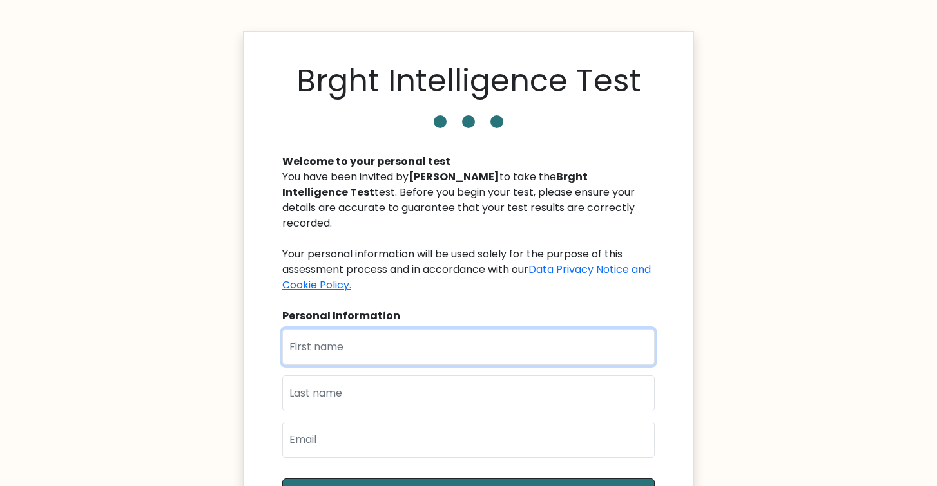
click at [413, 329] on input "text" at bounding box center [468, 347] width 372 height 36
type input "Beatrice"
type input "Syafira"
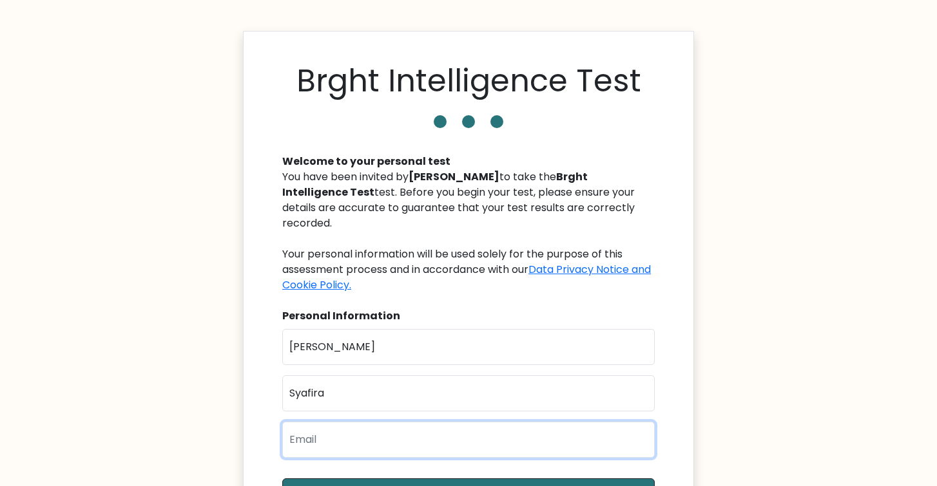
click at [385, 441] on input "email" at bounding box center [468, 440] width 372 height 36
type input "beatricesyafira@gmail.com"
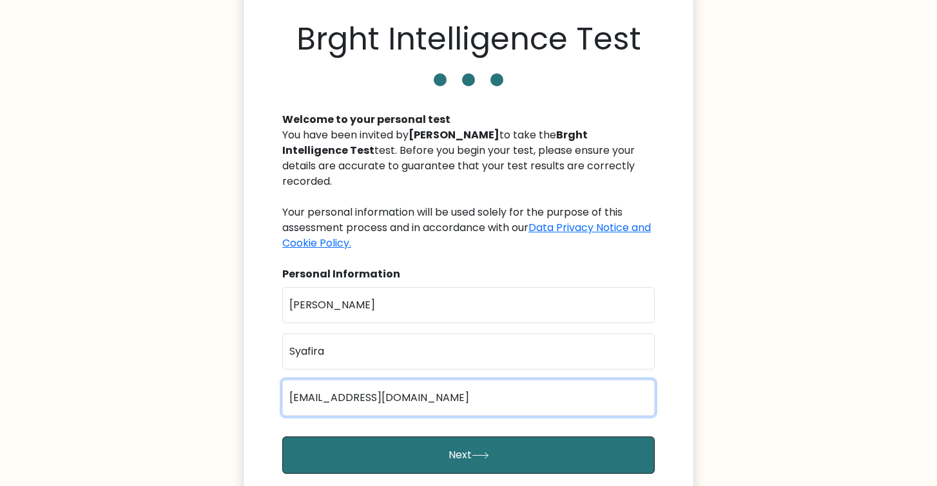
scroll to position [69, 0]
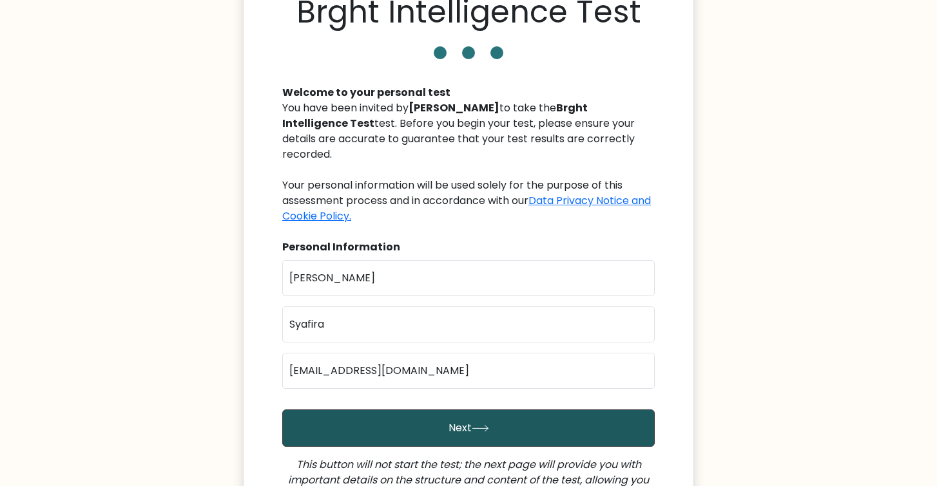
click at [401, 411] on button "Next" at bounding box center [468, 428] width 372 height 37
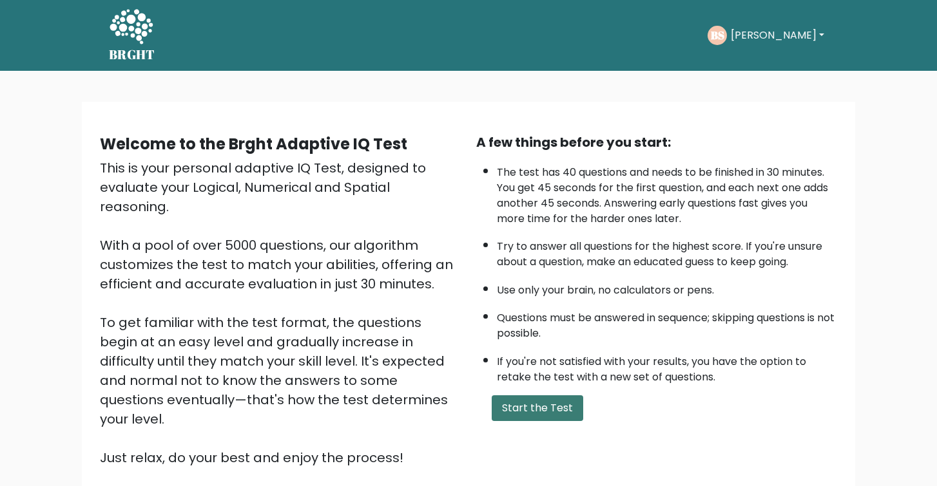
click at [530, 406] on button "Start the Test" at bounding box center [537, 409] width 91 height 26
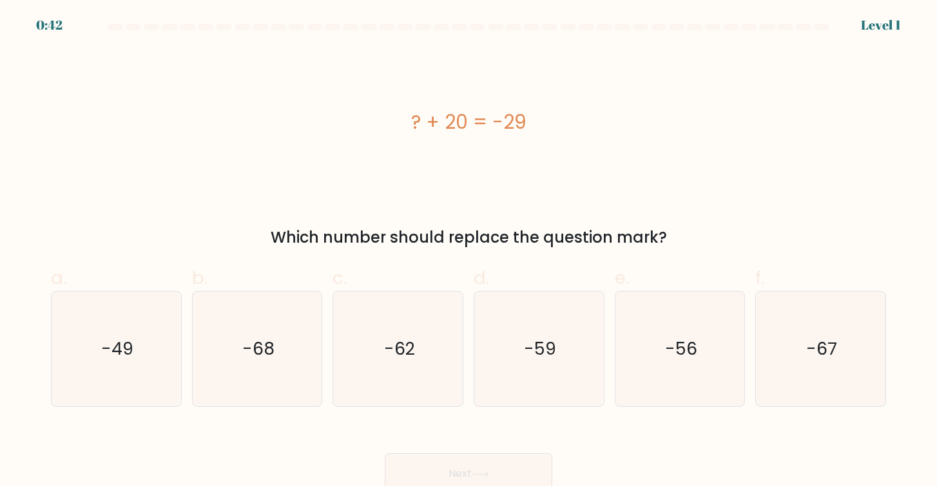
scroll to position [8, 0]
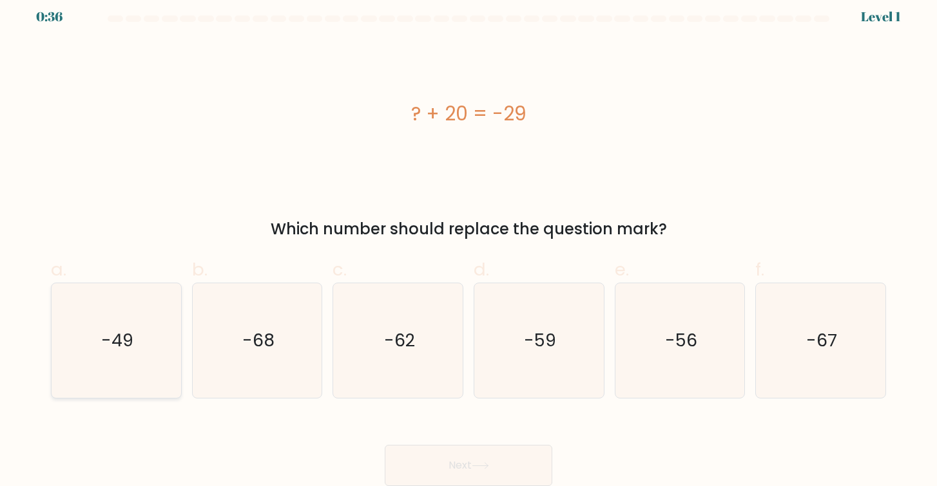
click at [122, 349] on text "-49" at bounding box center [117, 341] width 32 height 24
click at [468, 244] on input "a. -49" at bounding box center [468, 239] width 1 height 8
radio input "true"
click at [426, 472] on button "Next" at bounding box center [469, 465] width 168 height 41
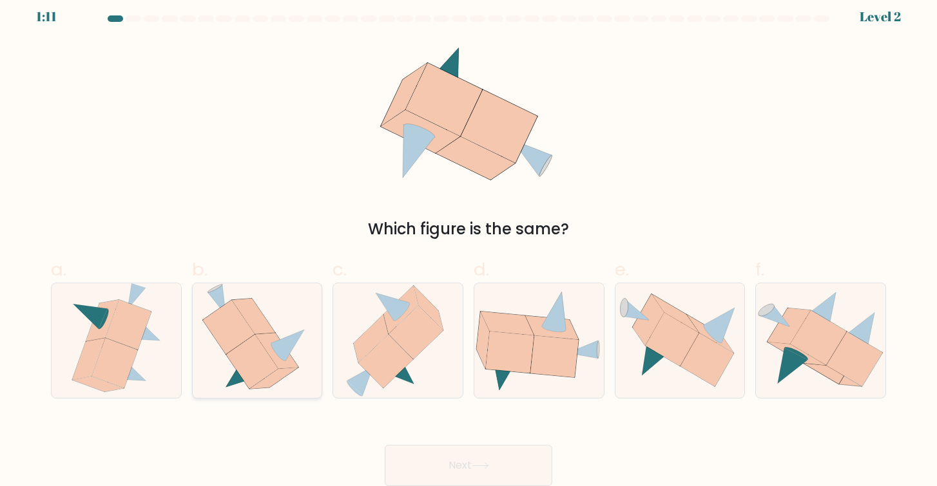
click at [273, 339] on icon at bounding box center [276, 350] width 43 height 35
click at [468, 244] on input "b." at bounding box center [468, 239] width 1 height 8
radio input "true"
click at [489, 469] on icon at bounding box center [480, 466] width 17 height 7
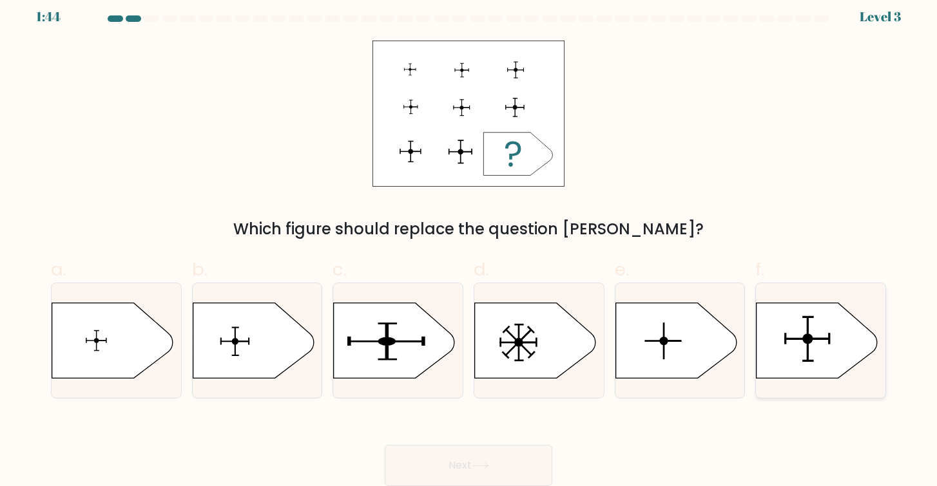
click at [829, 330] on icon at bounding box center [816, 340] width 121 height 75
click at [469, 244] on input "f." at bounding box center [468, 239] width 1 height 8
radio input "true"
click at [483, 452] on button "Next" at bounding box center [469, 465] width 168 height 41
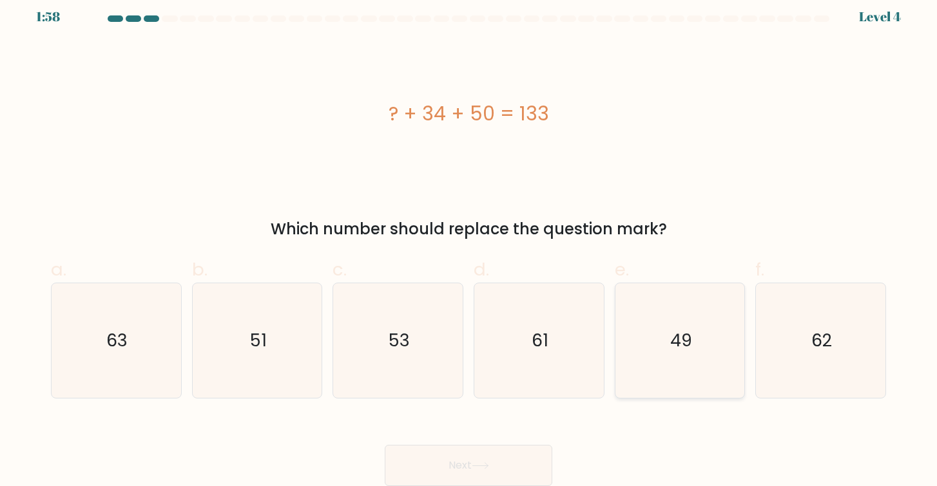
click at [682, 362] on icon "49" at bounding box center [679, 340] width 115 height 115
click at [469, 244] on input "e. 49" at bounding box center [468, 239] width 1 height 8
radio input "true"
click at [470, 465] on button "Next" at bounding box center [469, 465] width 168 height 41
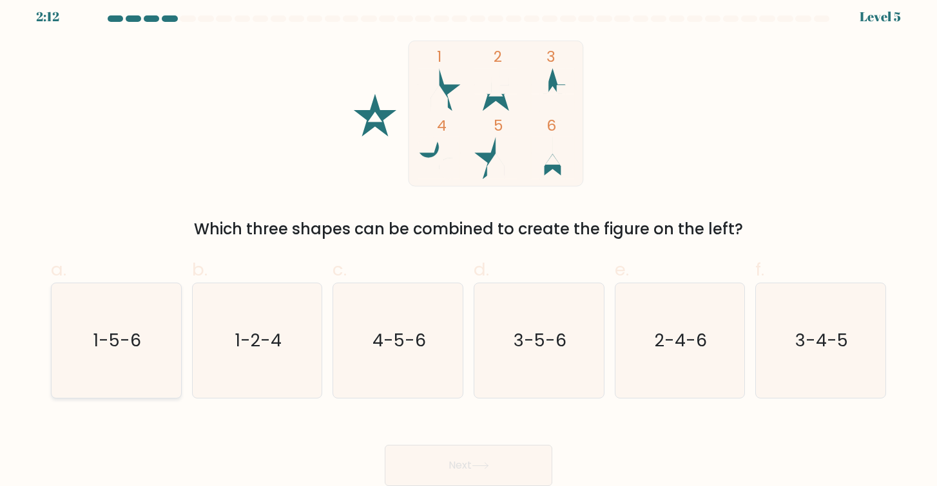
click at [83, 325] on icon "1-5-6" at bounding box center [116, 340] width 115 height 115
click at [468, 244] on input "a. 1-5-6" at bounding box center [468, 239] width 1 height 8
radio input "true"
click at [457, 454] on button "Next" at bounding box center [469, 465] width 168 height 41
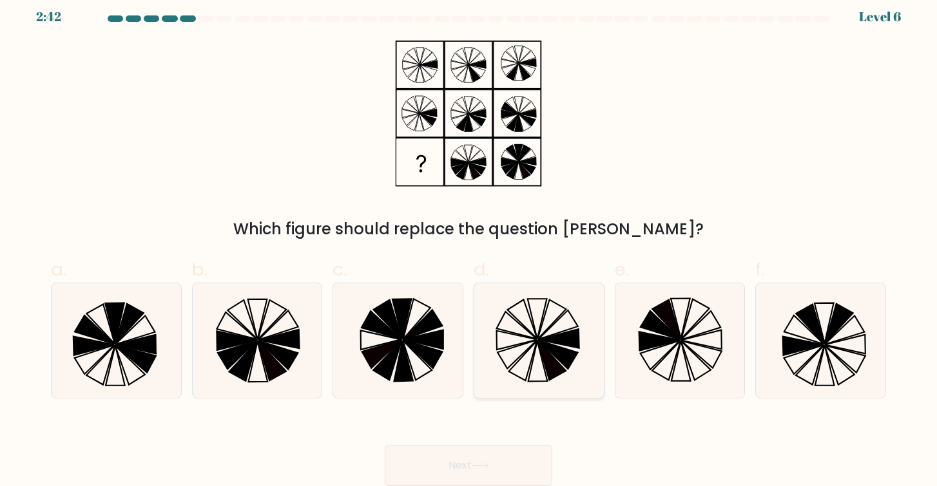
drag, startPoint x: 457, startPoint y: 454, endPoint x: 562, endPoint y: 344, distance: 151.8
click at [562, 344] on form at bounding box center [468, 250] width 937 height 471
click at [512, 353] on icon at bounding box center [538, 340] width 115 height 115
click at [469, 244] on input "d." at bounding box center [468, 239] width 1 height 8
radio input "true"
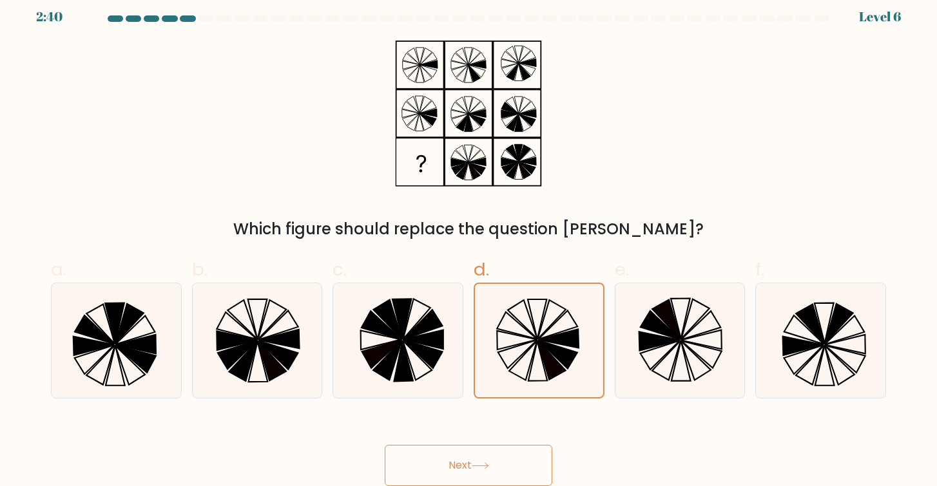
click at [472, 461] on button "Next" at bounding box center [469, 465] width 168 height 41
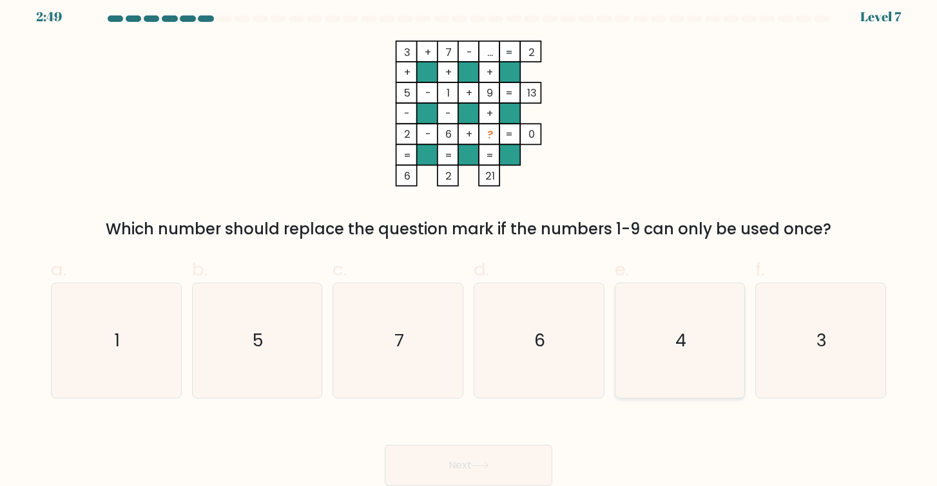
click at [707, 315] on icon "4" at bounding box center [679, 340] width 115 height 115
click at [469, 244] on input "e. 4" at bounding box center [468, 239] width 1 height 8
radio input "true"
click at [465, 461] on button "Next" at bounding box center [469, 465] width 168 height 41
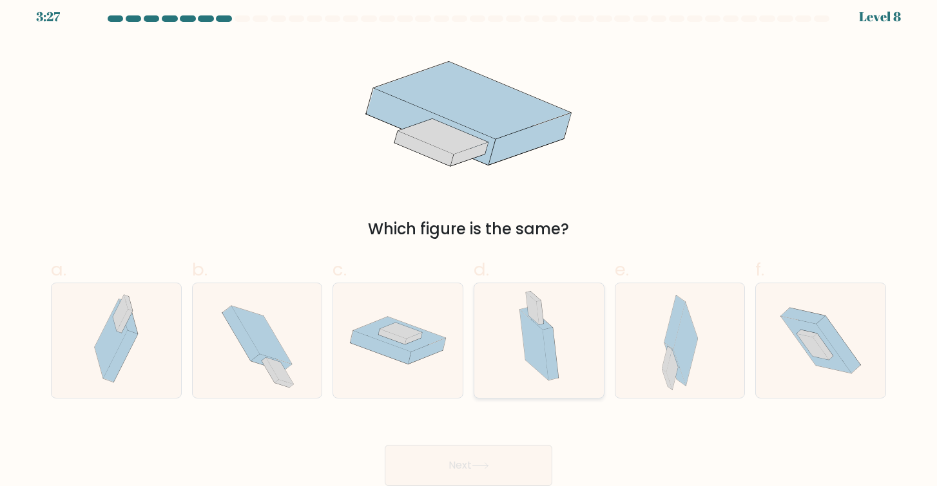
click at [560, 345] on icon at bounding box center [538, 340] width 65 height 115
click at [469, 244] on input "d." at bounding box center [468, 239] width 1 height 8
radio input "true"
click at [468, 465] on button "Next" at bounding box center [469, 465] width 168 height 41
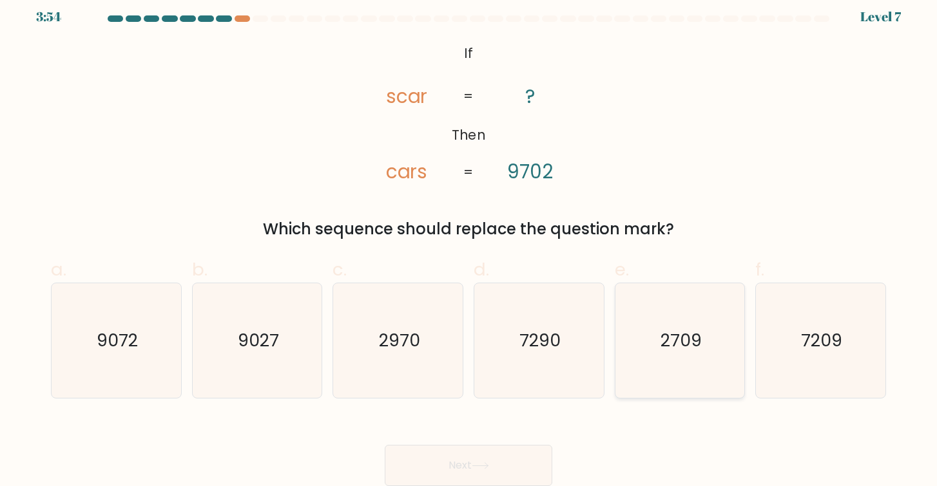
click at [680, 351] on text "2709" at bounding box center [680, 341] width 41 height 24
click at [469, 244] on input "e. 2709" at bounding box center [468, 239] width 1 height 8
radio input "true"
click at [468, 339] on div "d. 7290" at bounding box center [538, 327] width 141 height 143
click at [395, 354] on icon "2970" at bounding box center [398, 340] width 115 height 115
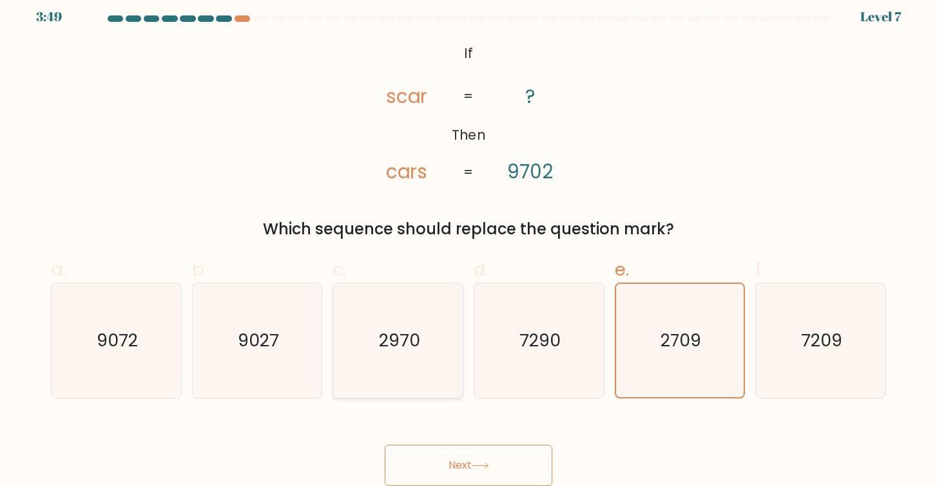
click at [468, 244] on input "c. 2970" at bounding box center [468, 239] width 1 height 8
radio input "true"
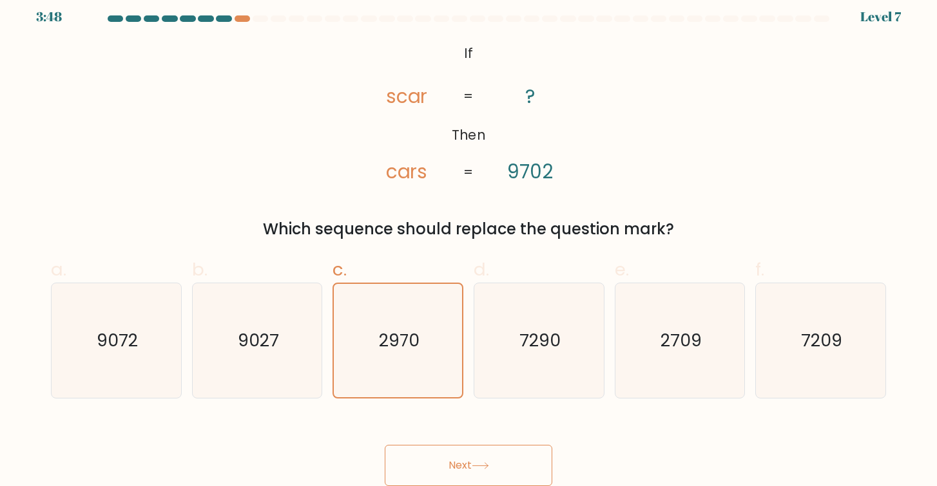
click at [445, 459] on button "Next" at bounding box center [469, 465] width 168 height 41
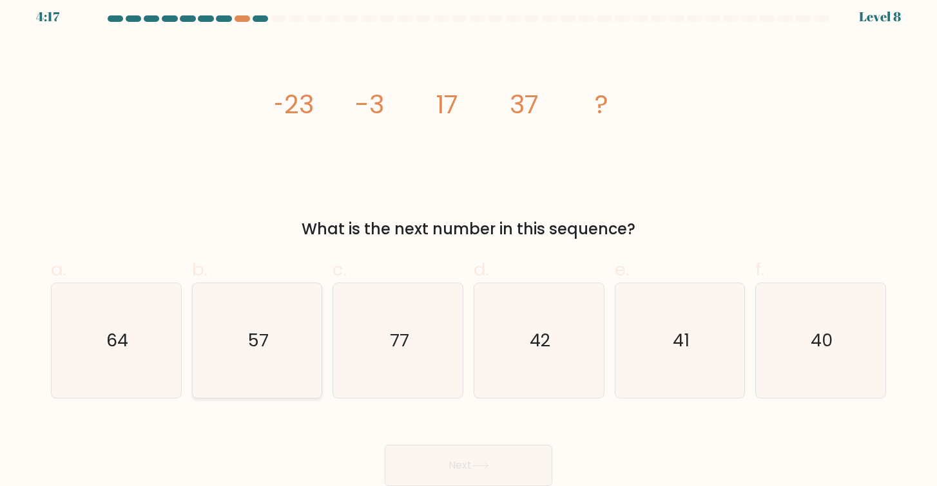
click at [263, 365] on icon "57" at bounding box center [257, 340] width 115 height 115
click at [468, 244] on input "b. 57" at bounding box center [468, 239] width 1 height 8
radio input "true"
click at [439, 461] on button "Next" at bounding box center [469, 465] width 168 height 41
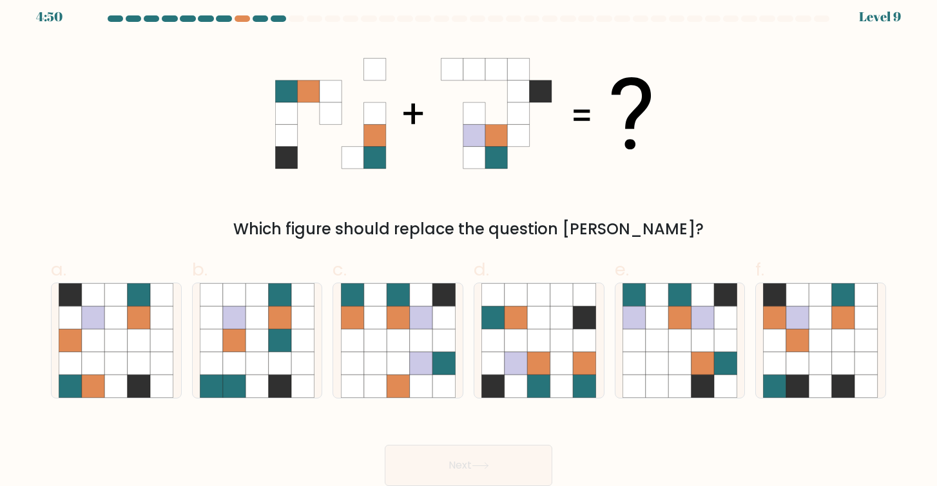
click at [430, 430] on div "Next" at bounding box center [468, 450] width 850 height 72
click at [550, 325] on icon at bounding box center [561, 318] width 23 height 23
click at [469, 244] on input "d." at bounding box center [468, 239] width 1 height 8
radio input "true"
click at [459, 457] on button "Next" at bounding box center [469, 465] width 168 height 41
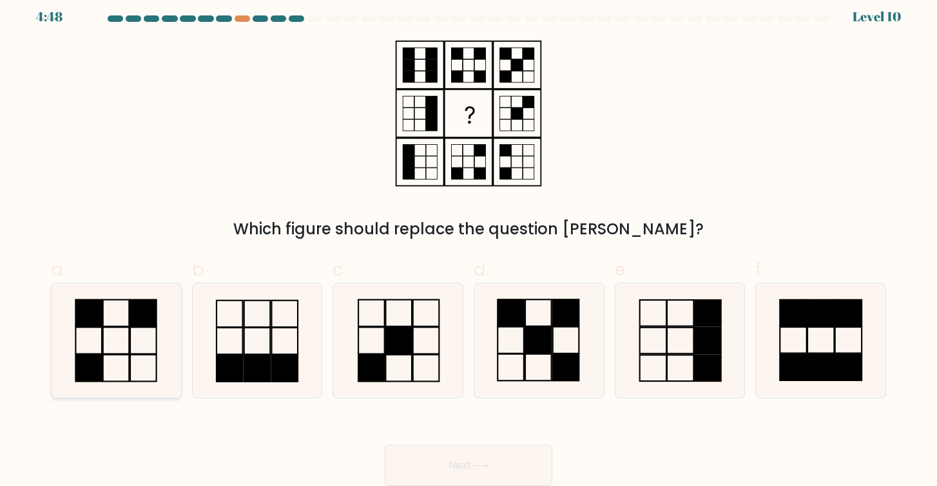
click at [130, 342] on rect at bounding box center [143, 340] width 26 height 26
click at [468, 244] on input "a." at bounding box center [468, 239] width 1 height 8
radio input "true"
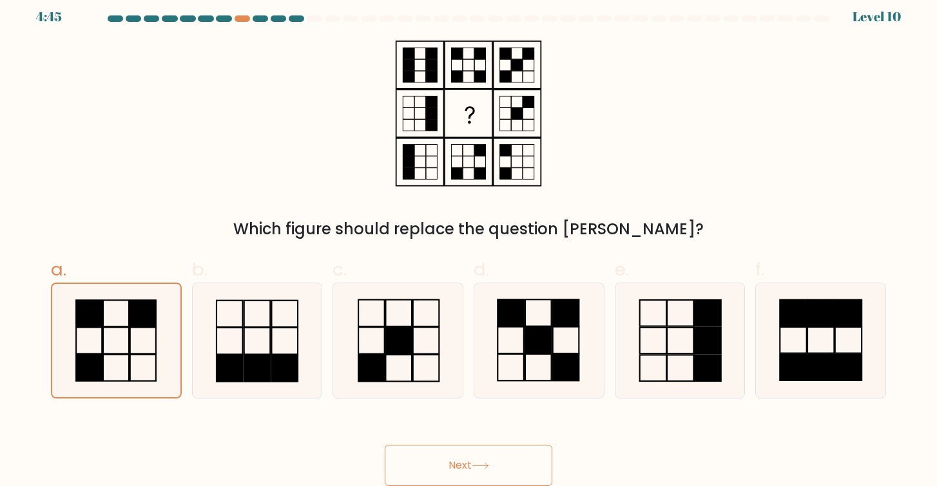
click at [452, 473] on button "Next" at bounding box center [469, 465] width 168 height 41
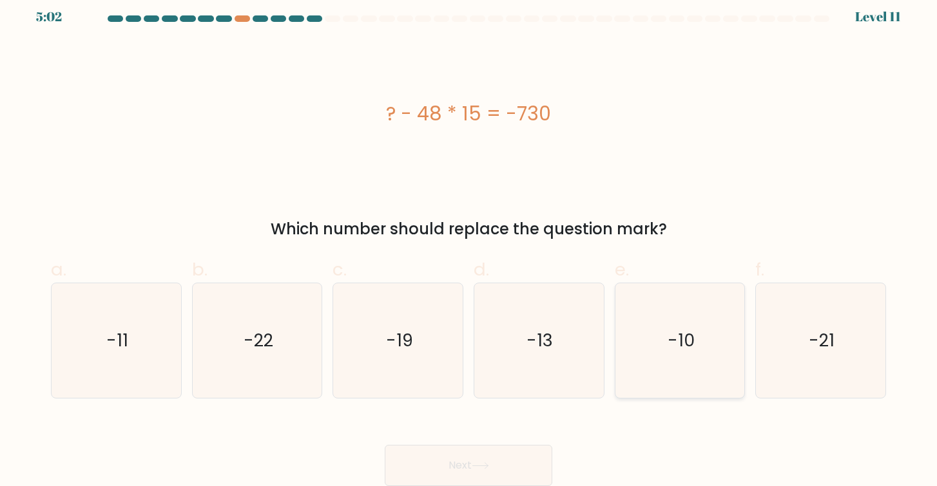
click at [737, 292] on div "-10" at bounding box center [680, 341] width 131 height 116
click at [469, 244] on input "e. -10" at bounding box center [468, 239] width 1 height 8
radio input "true"
click at [477, 465] on icon at bounding box center [480, 466] width 17 height 7
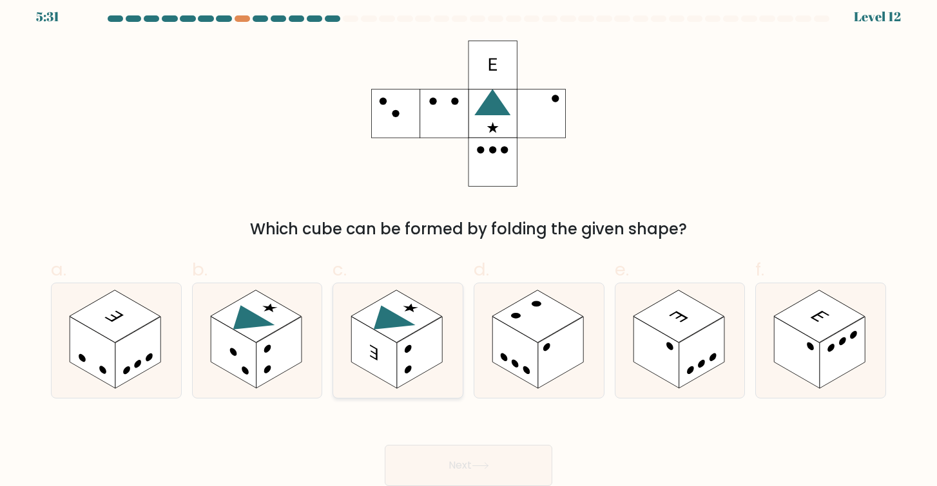
click at [440, 333] on rect at bounding box center [420, 353] width 46 height 72
click at [468, 244] on input "c." at bounding box center [468, 239] width 1 height 8
radio input "true"
click at [512, 465] on button "Next" at bounding box center [469, 465] width 168 height 41
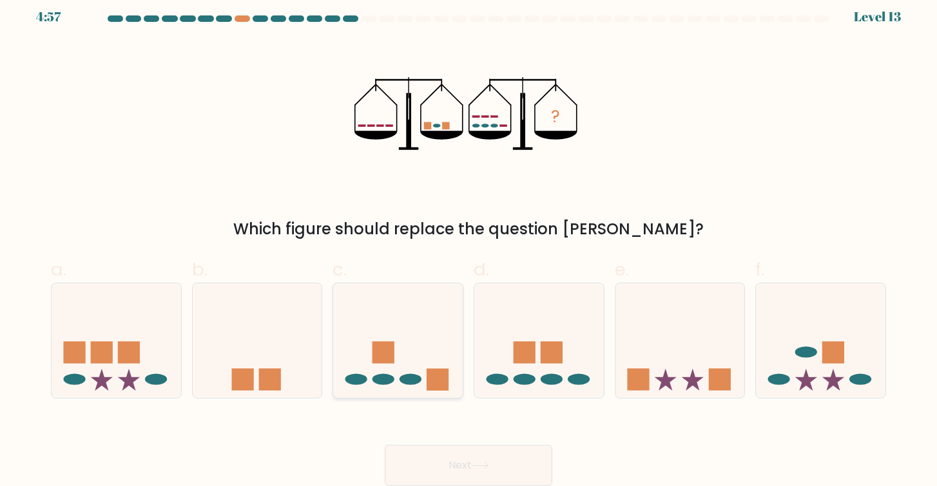
click at [413, 345] on icon at bounding box center [397, 340] width 129 height 107
click at [468, 244] on input "c." at bounding box center [468, 239] width 1 height 8
radio input "true"
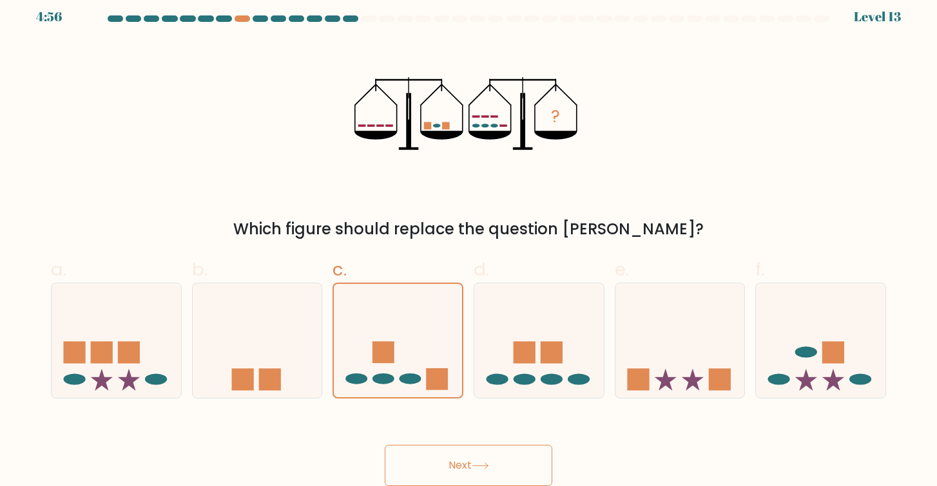
click at [465, 458] on button "Next" at bounding box center [469, 465] width 168 height 41
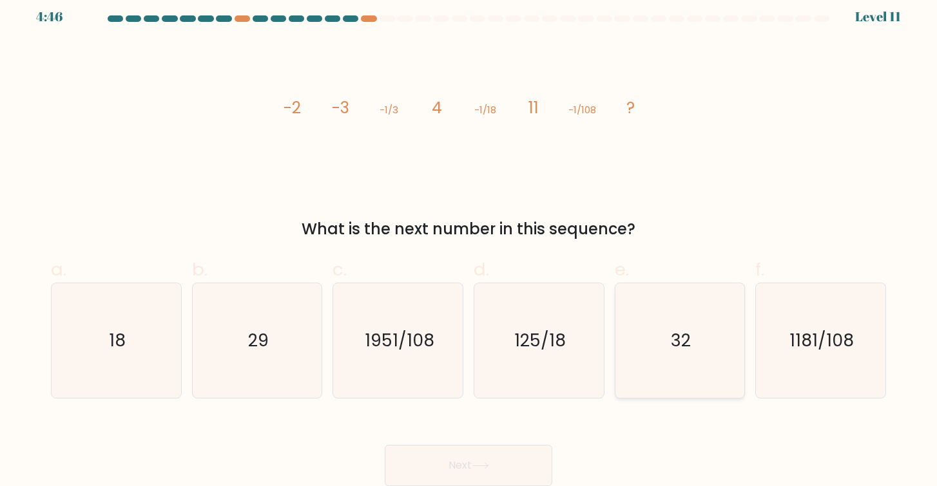
click at [673, 343] on text "32" at bounding box center [681, 341] width 20 height 24
click at [469, 244] on input "e. 32" at bounding box center [468, 239] width 1 height 8
radio input "true"
click at [474, 463] on button "Next" at bounding box center [469, 465] width 168 height 41
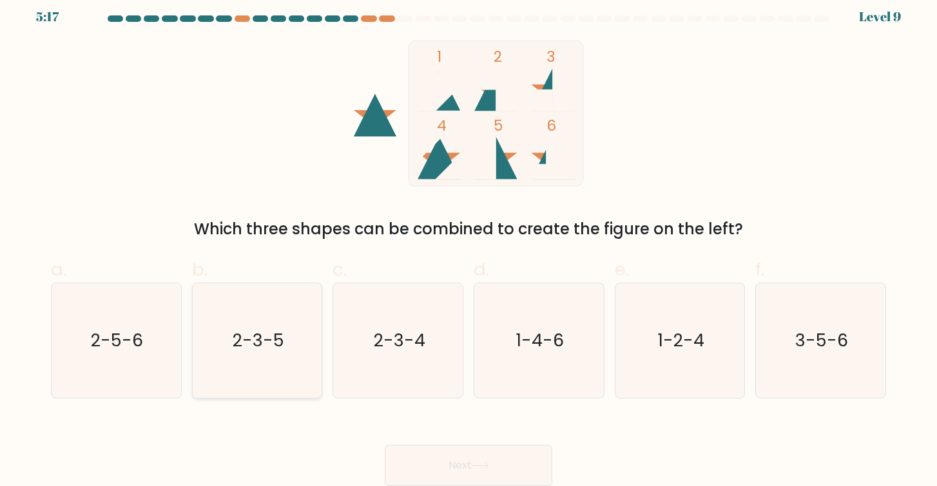
click at [261, 314] on icon "2-3-5" at bounding box center [257, 340] width 115 height 115
click at [468, 244] on input "b. 2-3-5" at bounding box center [468, 239] width 1 height 8
radio input "true"
click at [451, 461] on button "Next" at bounding box center [469, 465] width 168 height 41
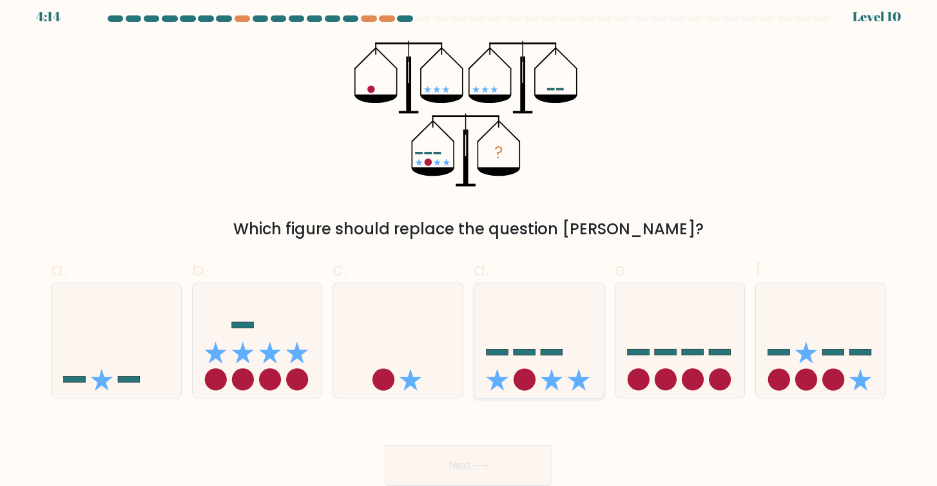
click at [568, 340] on icon at bounding box center [538, 340] width 129 height 107
click at [469, 244] on input "d." at bounding box center [468, 239] width 1 height 8
radio input "true"
click at [508, 443] on div "Next" at bounding box center [468, 450] width 850 height 72
click at [507, 453] on button "Next" at bounding box center [469, 465] width 168 height 41
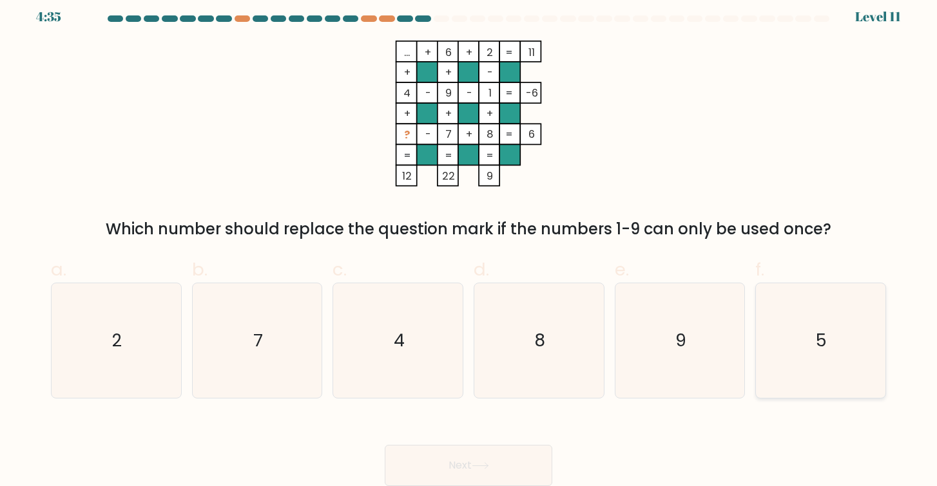
click at [810, 329] on icon "5" at bounding box center [820, 340] width 115 height 115
click at [469, 244] on input "f. 5" at bounding box center [468, 239] width 1 height 8
radio input "true"
click at [482, 452] on button "Next" at bounding box center [469, 465] width 168 height 41
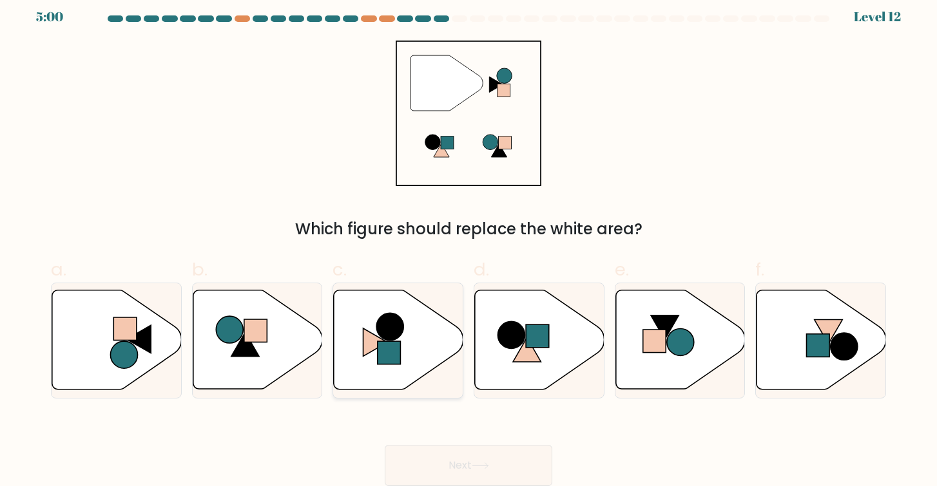
click at [402, 348] on icon at bounding box center [398, 340] width 129 height 99
click at [468, 244] on input "c." at bounding box center [468, 239] width 1 height 8
radio input "true"
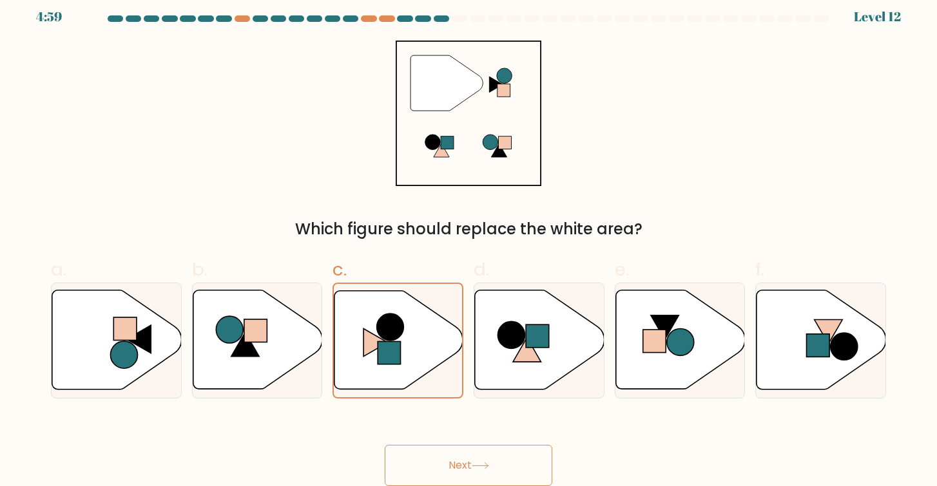
click at [466, 455] on button "Next" at bounding box center [469, 465] width 168 height 41
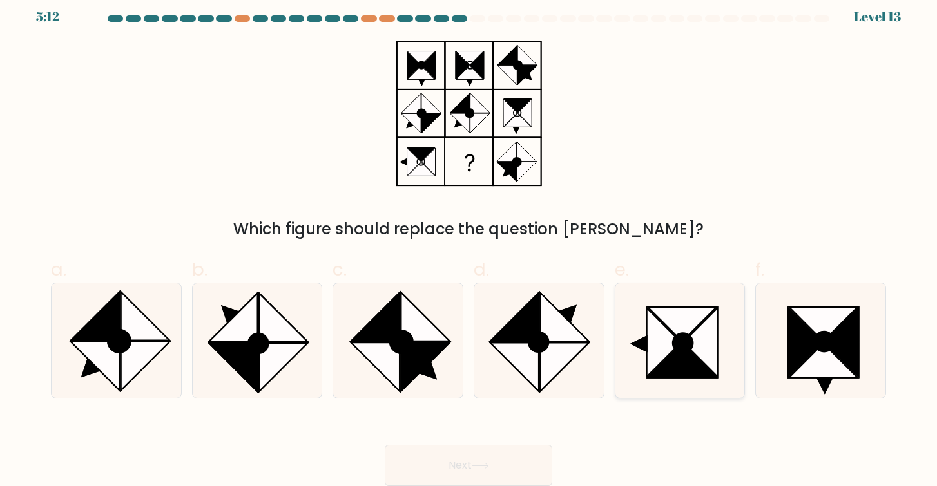
click at [658, 349] on icon at bounding box center [663, 342] width 34 height 69
click at [469, 244] on input "e." at bounding box center [468, 239] width 1 height 8
radio input "true"
click at [483, 461] on button "Next" at bounding box center [469, 465] width 168 height 41
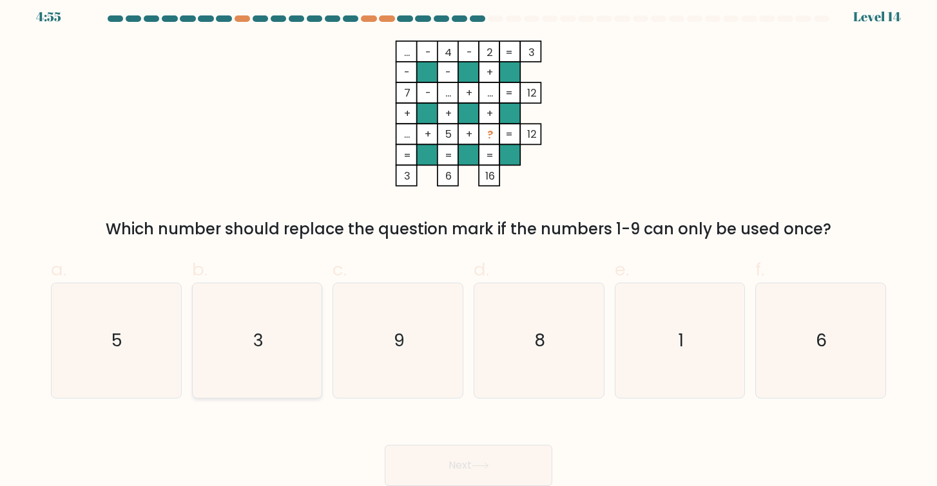
click at [292, 379] on icon "3" at bounding box center [257, 340] width 115 height 115
click at [468, 244] on input "b. 3" at bounding box center [468, 239] width 1 height 8
radio input "true"
click at [448, 454] on button "Next" at bounding box center [469, 465] width 168 height 41
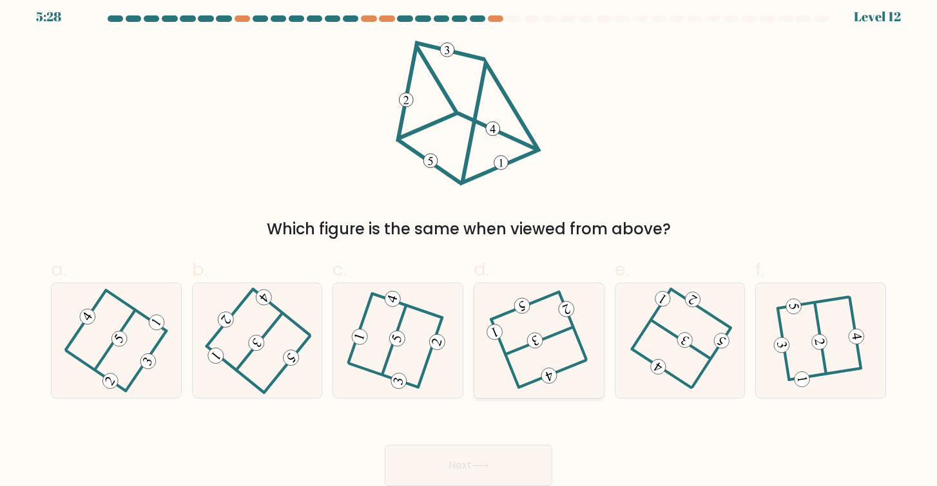
click at [543, 347] on icon at bounding box center [538, 341] width 91 height 92
click at [469, 244] on input "d." at bounding box center [468, 239] width 1 height 8
radio input "true"
click at [455, 460] on button "Next" at bounding box center [469, 465] width 168 height 41
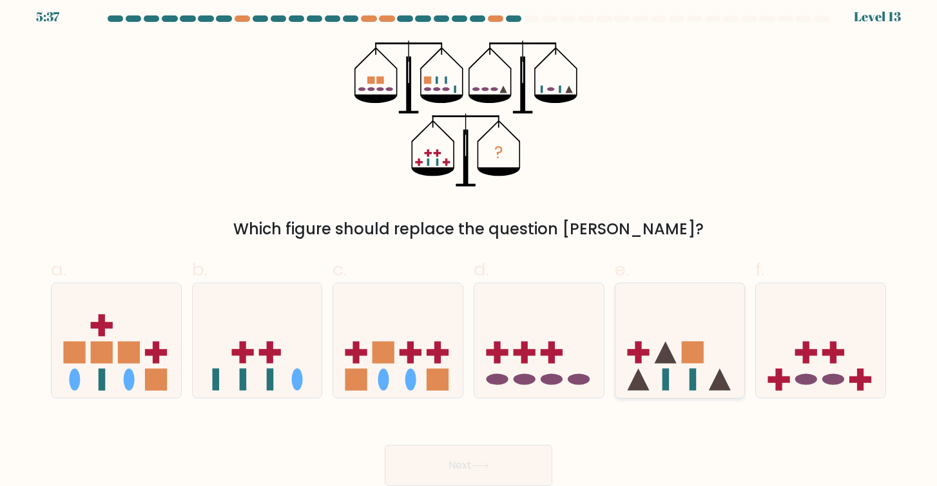
click at [713, 341] on icon at bounding box center [679, 340] width 129 height 107
click at [469, 244] on input "e." at bounding box center [468, 239] width 1 height 8
radio input "true"
click at [406, 476] on button "Next" at bounding box center [469, 465] width 168 height 41
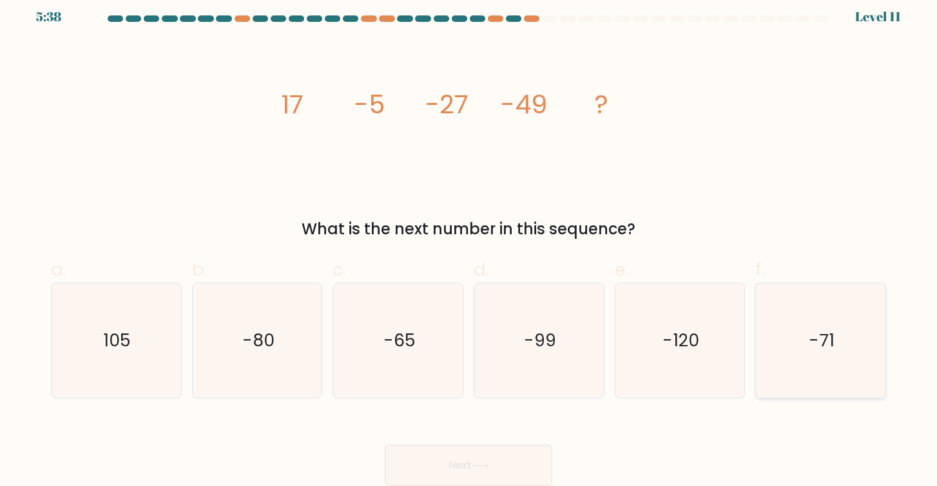
click at [806, 361] on icon "-71" at bounding box center [820, 340] width 115 height 115
click at [469, 244] on input "f. -71" at bounding box center [468, 239] width 1 height 8
radio input "true"
click at [452, 461] on button "Next" at bounding box center [469, 465] width 168 height 41
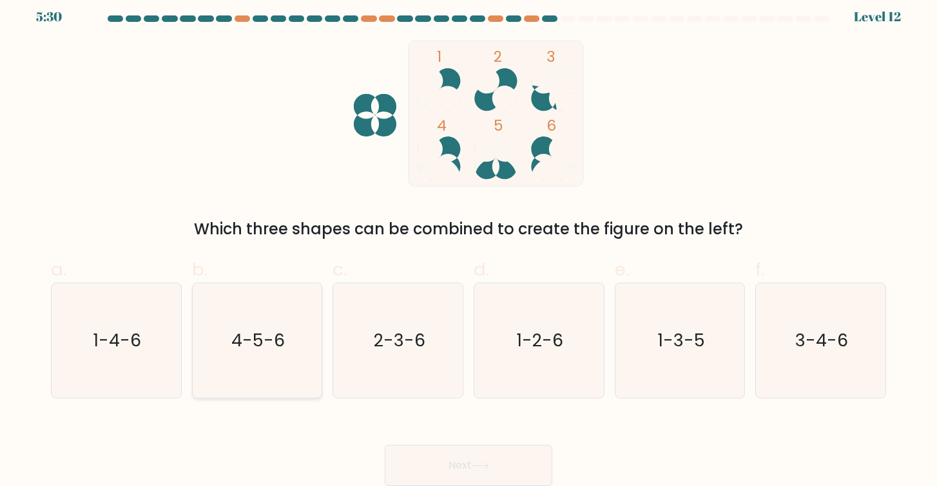
click at [235, 341] on text "4-5-6" at bounding box center [257, 341] width 53 height 24
click at [468, 244] on input "b. 4-5-6" at bounding box center [468, 239] width 1 height 8
radio input "true"
click at [466, 470] on button "Next" at bounding box center [469, 465] width 168 height 41
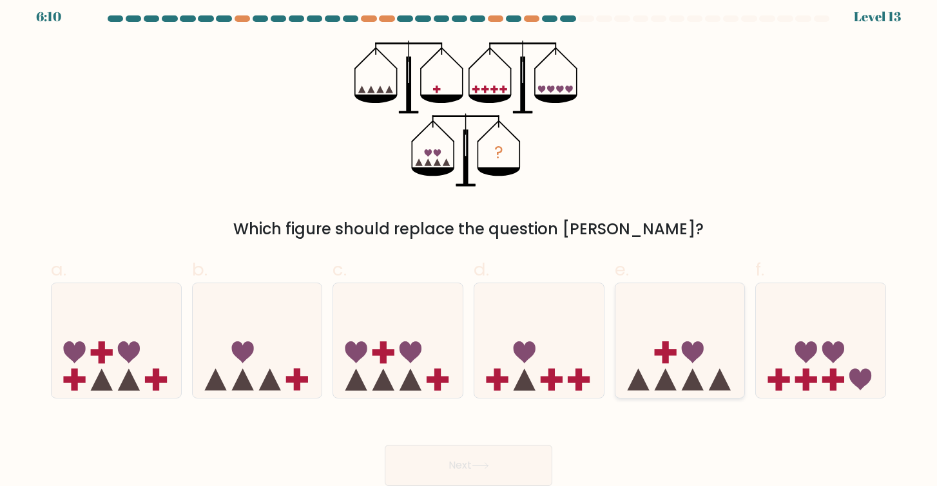
click at [713, 354] on icon at bounding box center [679, 340] width 129 height 107
click at [469, 244] on input "e." at bounding box center [468, 239] width 1 height 8
radio input "true"
click at [444, 452] on button "Next" at bounding box center [469, 465] width 168 height 41
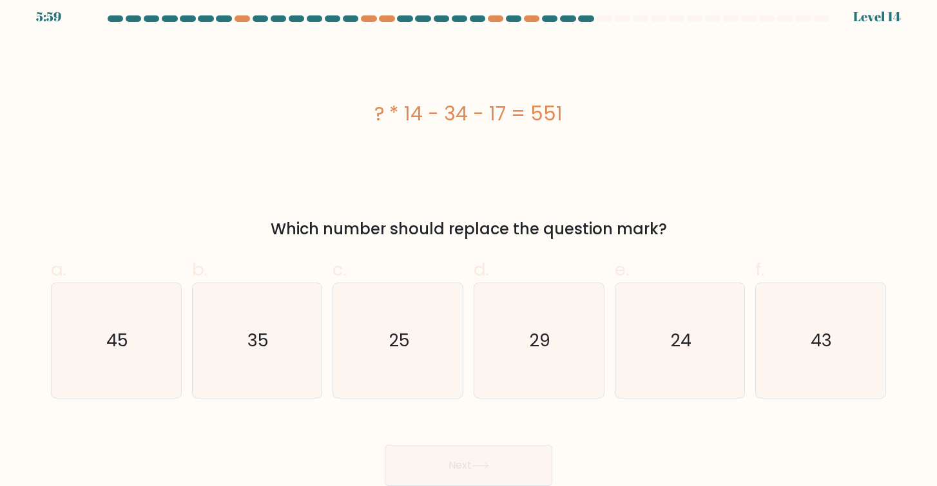
click at [918, 358] on form "a." at bounding box center [468, 250] width 937 height 471
click at [883, 358] on div "43" at bounding box center [820, 341] width 131 height 116
click at [469, 244] on input "f. 43" at bounding box center [468, 239] width 1 height 8
radio input "true"
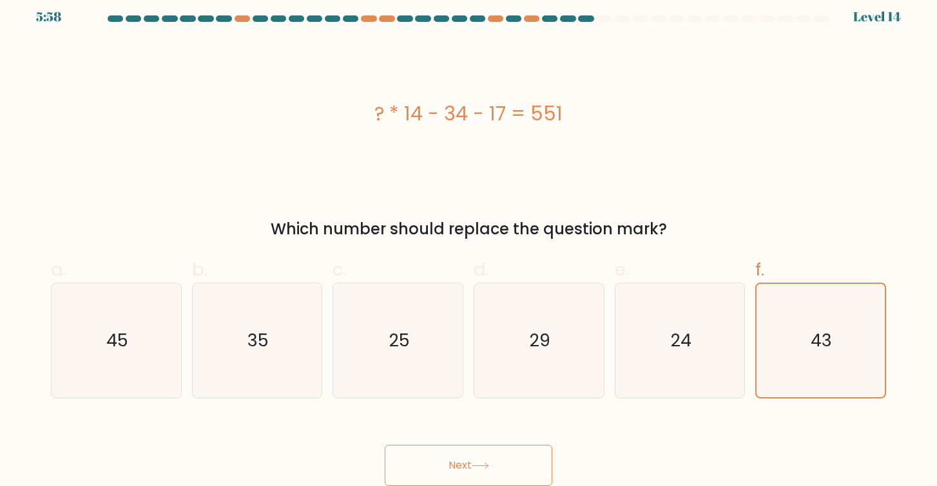
click at [508, 465] on button "Next" at bounding box center [469, 465] width 168 height 41
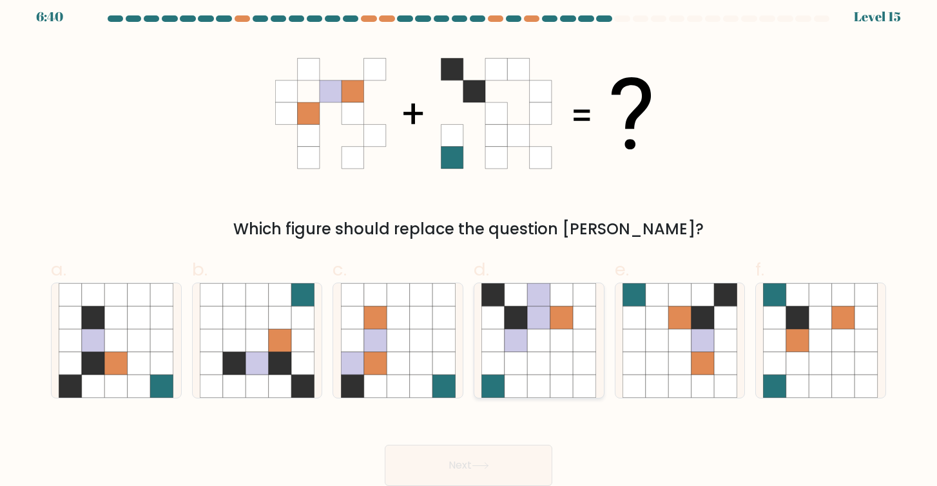
click at [538, 364] on icon at bounding box center [539, 363] width 23 height 23
click at [469, 244] on input "d." at bounding box center [468, 239] width 1 height 8
radio input "true"
click at [447, 458] on button "Next" at bounding box center [469, 465] width 168 height 41
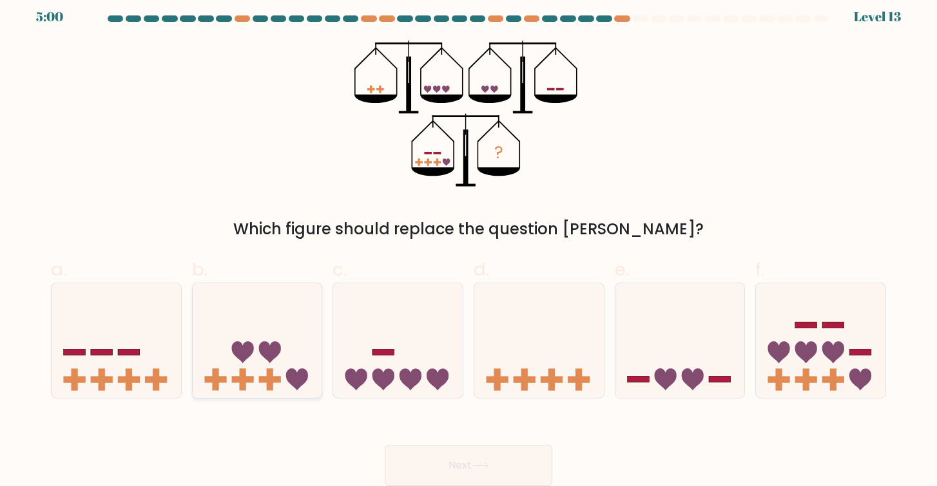
click at [250, 340] on icon at bounding box center [257, 340] width 129 height 107
click at [468, 244] on input "b." at bounding box center [468, 239] width 1 height 8
radio input "true"
click at [500, 463] on button "Next" at bounding box center [469, 465] width 168 height 41
click at [442, 457] on button "Next" at bounding box center [469, 465] width 168 height 41
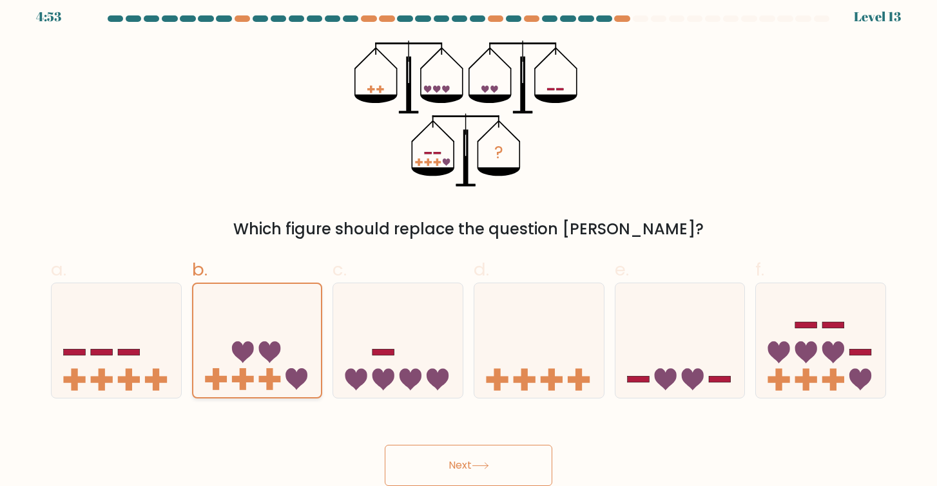
click at [257, 348] on icon at bounding box center [257, 341] width 128 height 106
click at [468, 244] on input "b." at bounding box center [468, 239] width 1 height 8
click at [474, 452] on button "Next" at bounding box center [469, 465] width 168 height 41
click at [580, 307] on icon at bounding box center [538, 340] width 129 height 107
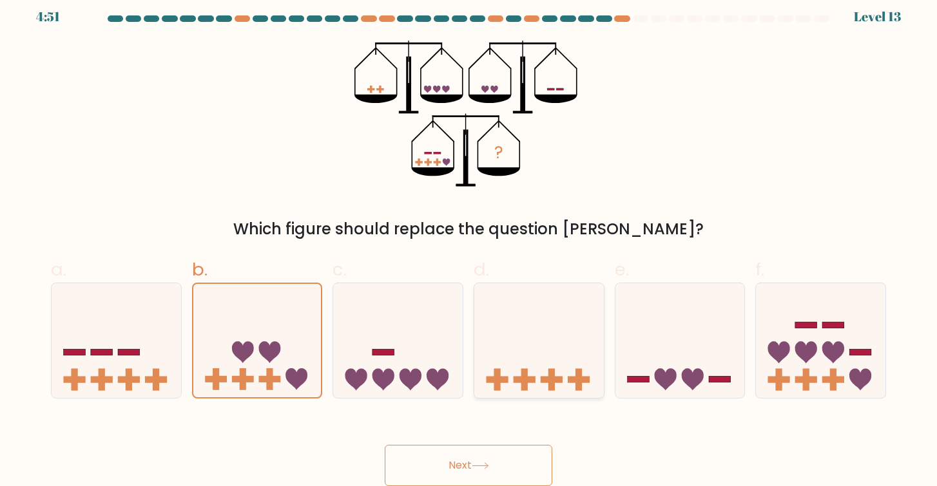
click at [469, 244] on input "d." at bounding box center [468, 239] width 1 height 8
radio input "true"
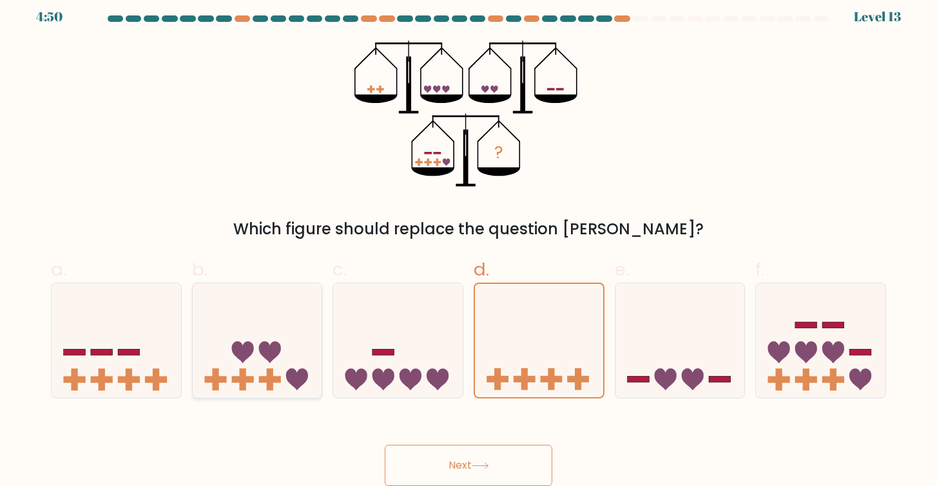
click at [302, 316] on icon at bounding box center [257, 340] width 129 height 107
click at [468, 244] on input "b." at bounding box center [468, 239] width 1 height 8
radio input "true"
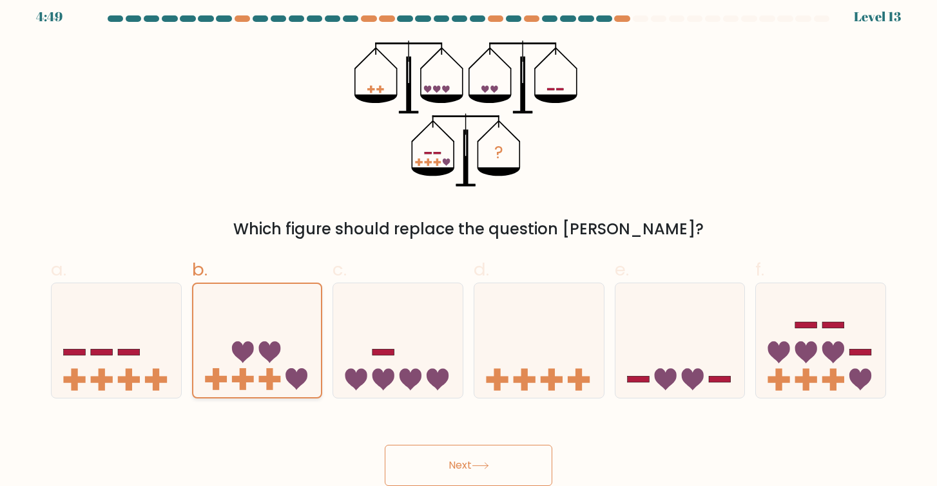
click at [385, 445] on button "Next" at bounding box center [469, 465] width 168 height 41
click at [447, 465] on button "Next" at bounding box center [469, 465] width 168 height 41
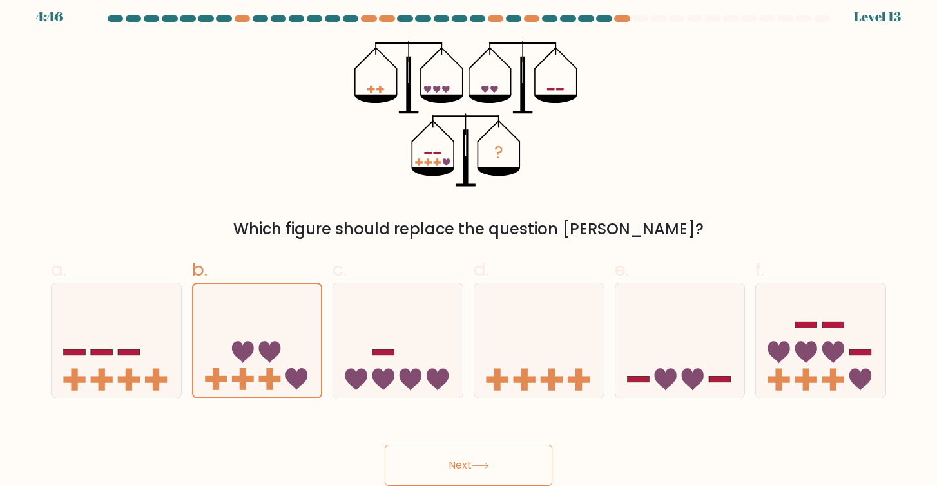
click at [447, 465] on button "Next" at bounding box center [469, 465] width 168 height 41
click at [700, 151] on div "? Which figure should replace the question mark?" at bounding box center [468, 141] width 850 height 200
click at [482, 466] on icon at bounding box center [479, 466] width 15 height 6
click at [479, 459] on button "Next" at bounding box center [469, 465] width 168 height 41
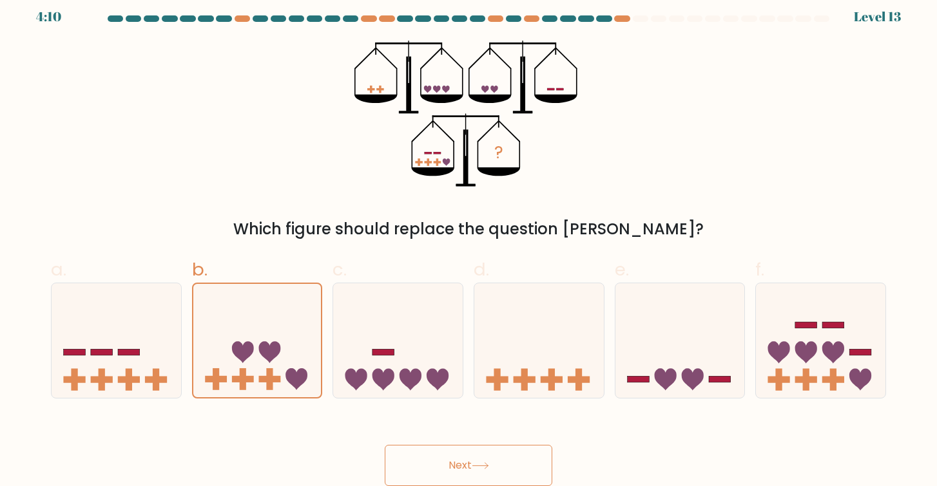
drag, startPoint x: 479, startPoint y: 459, endPoint x: 489, endPoint y: 460, distance: 9.7
click at [479, 459] on button "Next" at bounding box center [469, 465] width 168 height 41
click at [510, 374] on icon at bounding box center [538, 340] width 129 height 107
click at [469, 244] on input "d." at bounding box center [468, 239] width 1 height 8
radio input "true"
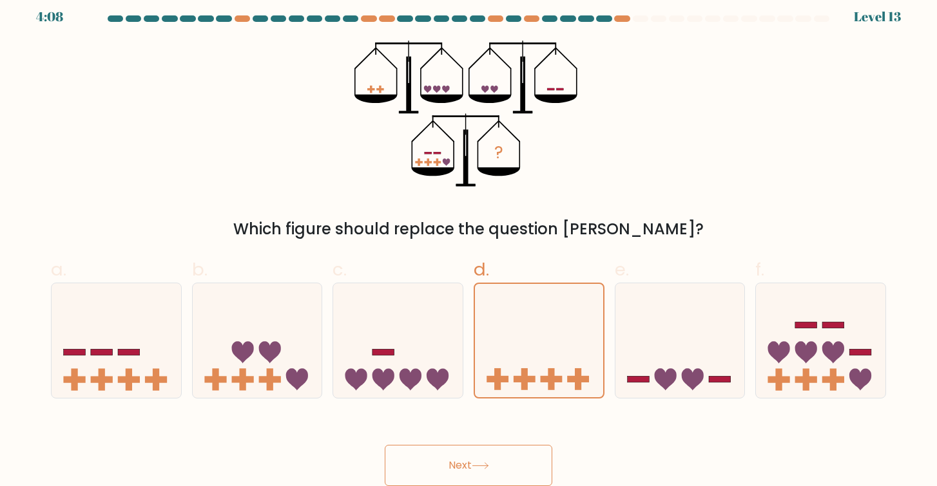
click at [499, 454] on button "Next" at bounding box center [469, 465] width 168 height 41
click at [303, 373] on icon at bounding box center [297, 380] width 22 height 22
click at [468, 244] on input "b." at bounding box center [468, 239] width 1 height 8
radio input "true"
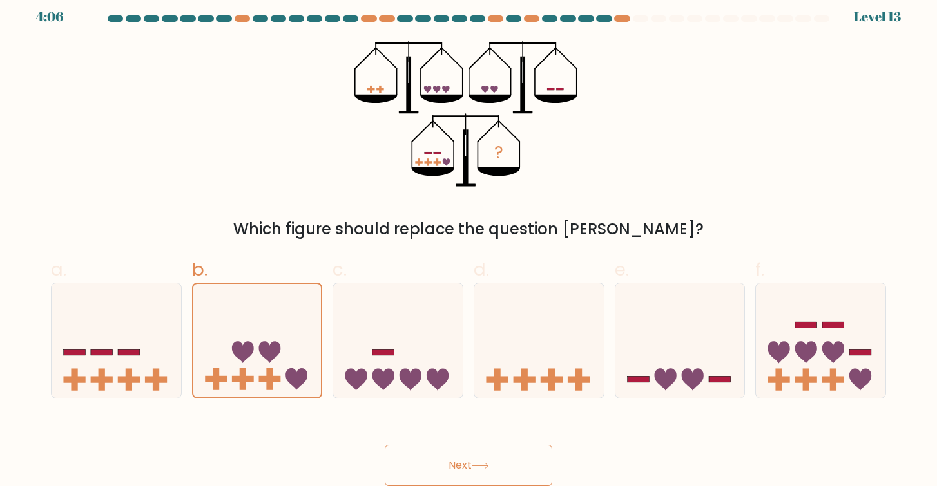
click at [419, 448] on button "Next" at bounding box center [469, 465] width 168 height 41
